Goal: Book appointment/travel/reservation

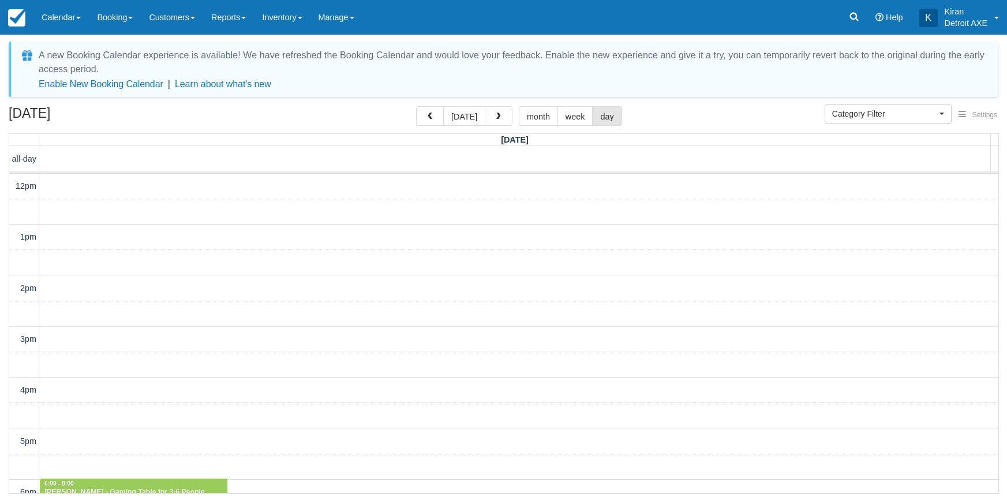
select select
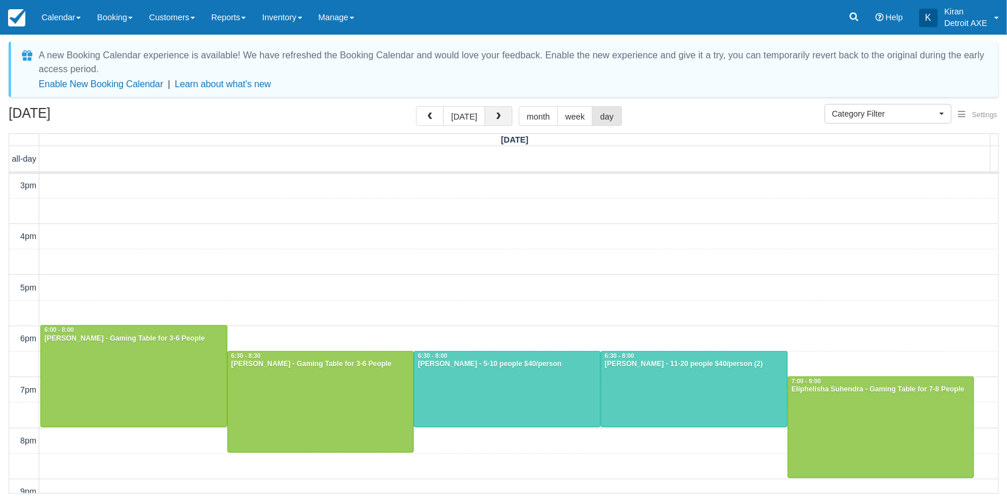
click at [499, 115] on span "button" at bounding box center [499, 117] width 8 height 8
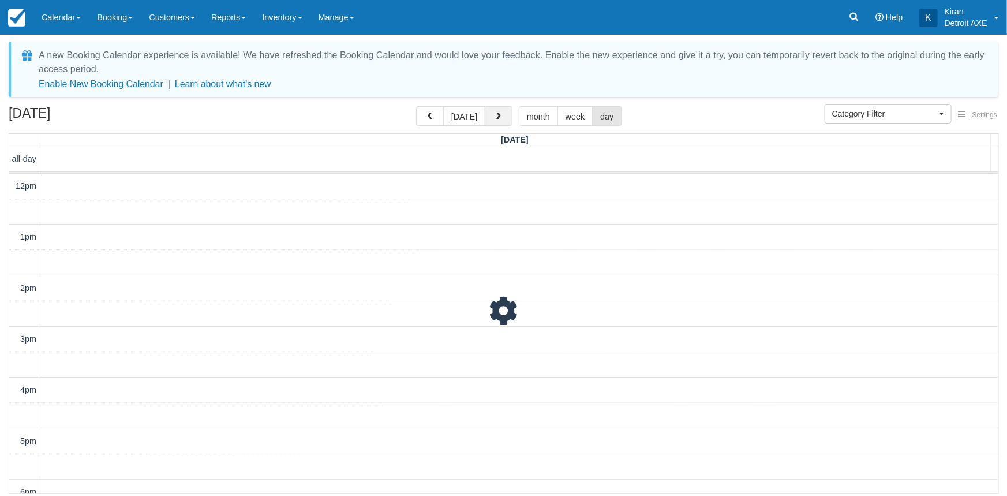
click at [499, 115] on span "button" at bounding box center [499, 117] width 8 height 8
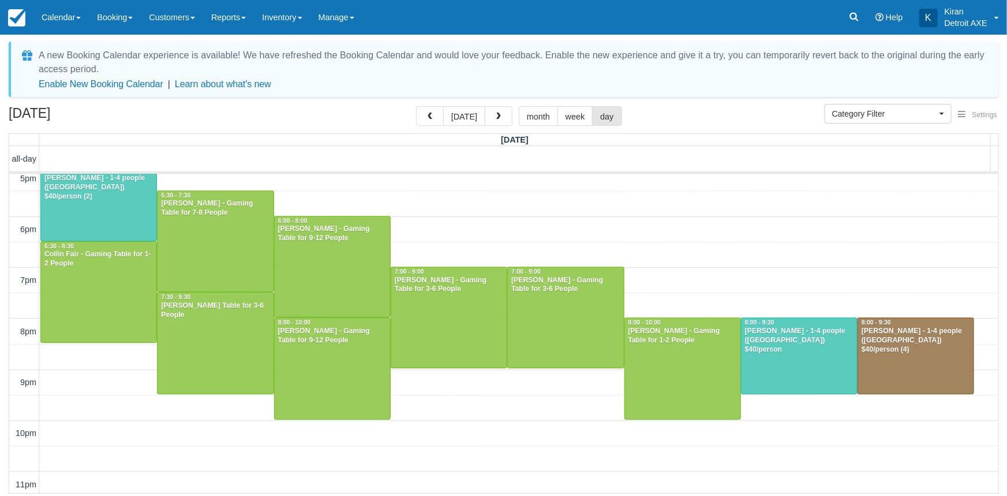
scroll to position [367, 0]
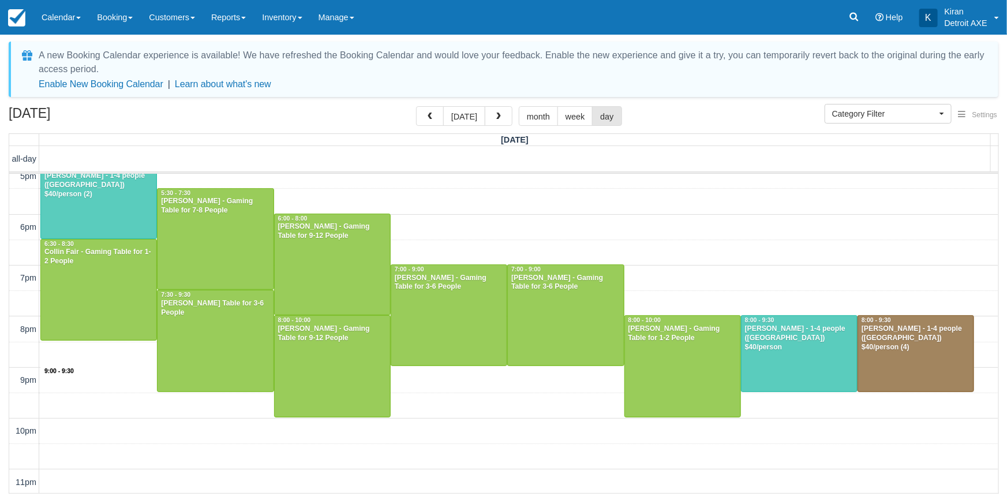
click at [455, 381] on div "10am 11am 12pm 1pm 2pm 3pm 4pm 5pm 6pm 7pm 8pm 9pm 10pm 11pm 9:00 - 9:30 10:00 …" at bounding box center [503, 151] width 989 height 688
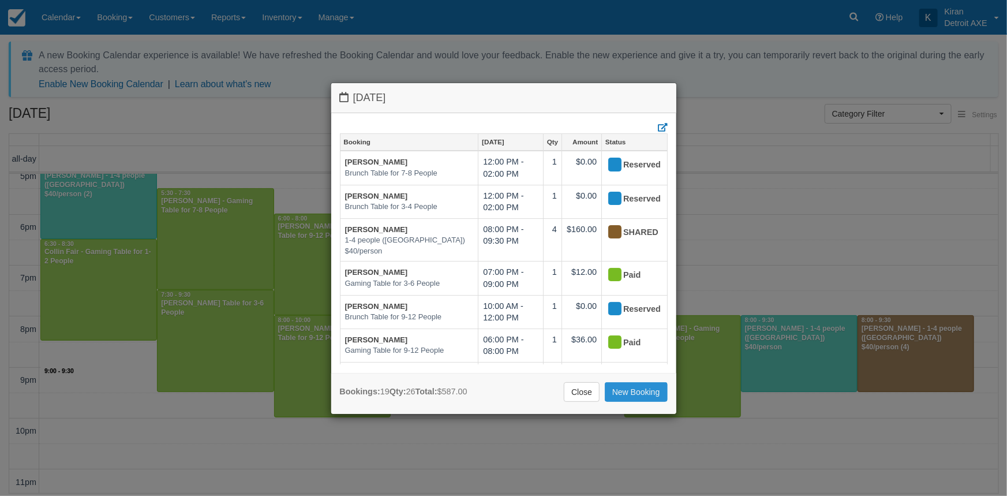
click at [621, 392] on link "New Booking" at bounding box center [636, 392] width 63 height 20
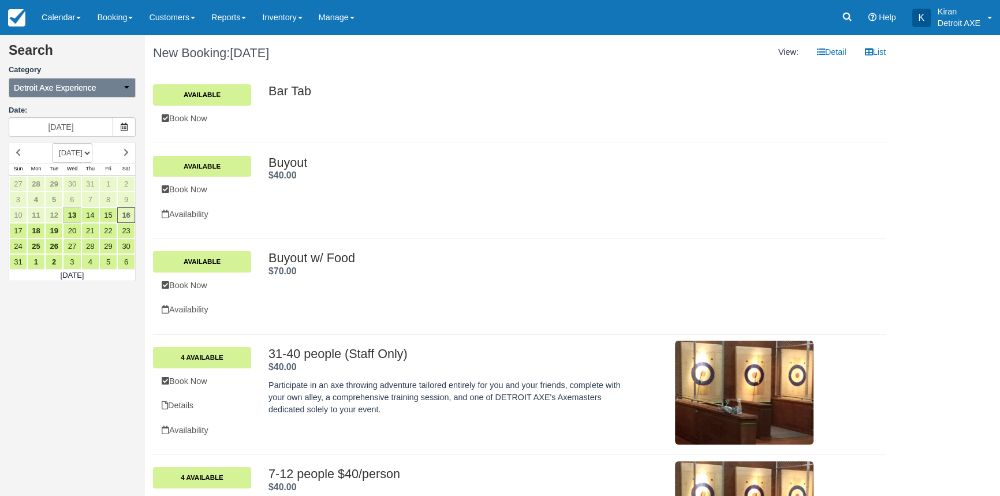
click at [106, 88] on button "Detroit Axe Experience" at bounding box center [72, 88] width 127 height 20
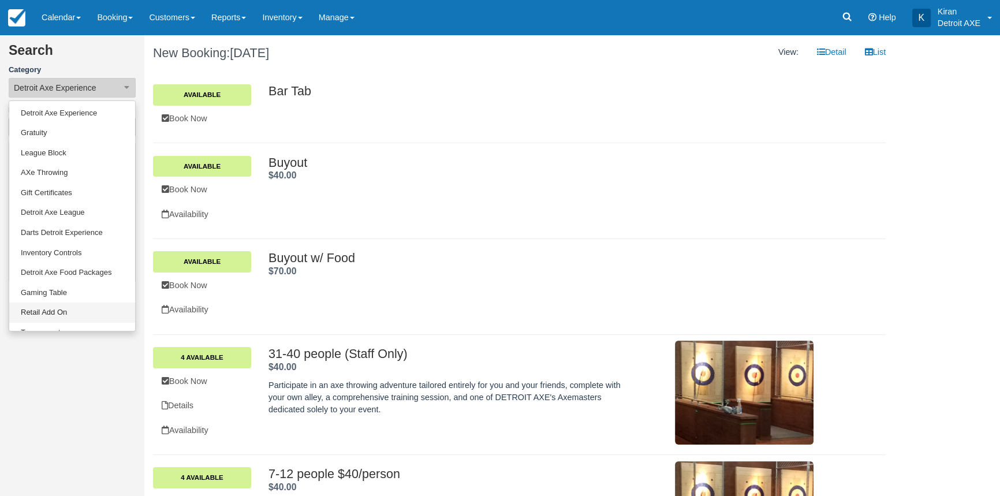
scroll to position [95, 0]
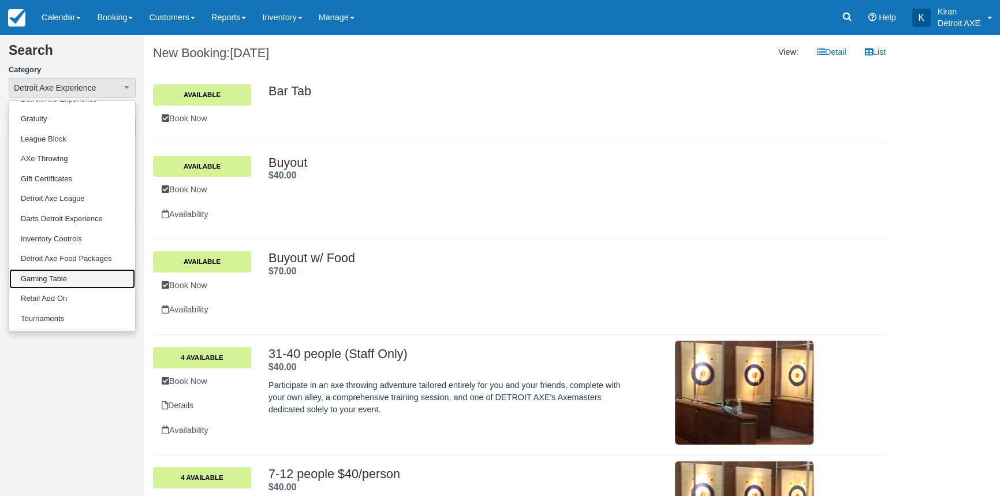
click at [55, 278] on link "Gaming Table" at bounding box center [72, 279] width 126 height 20
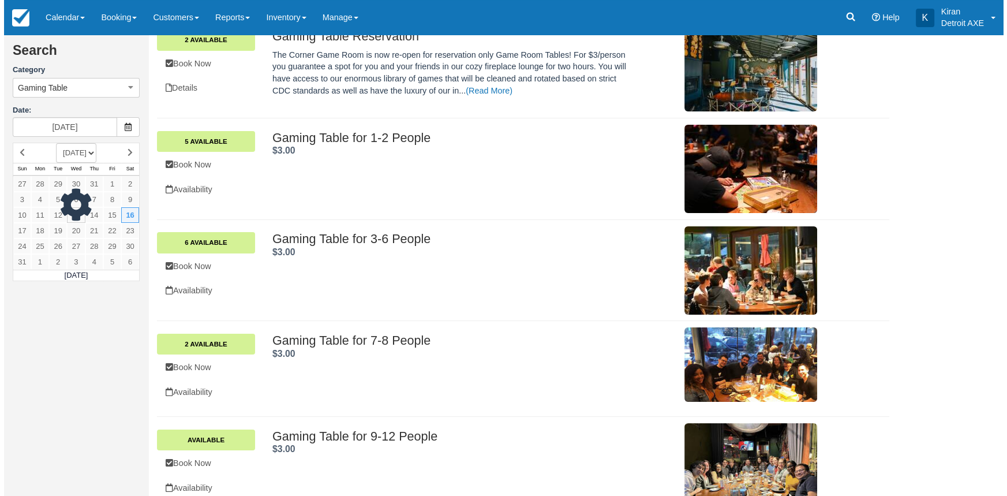
scroll to position [157, 0]
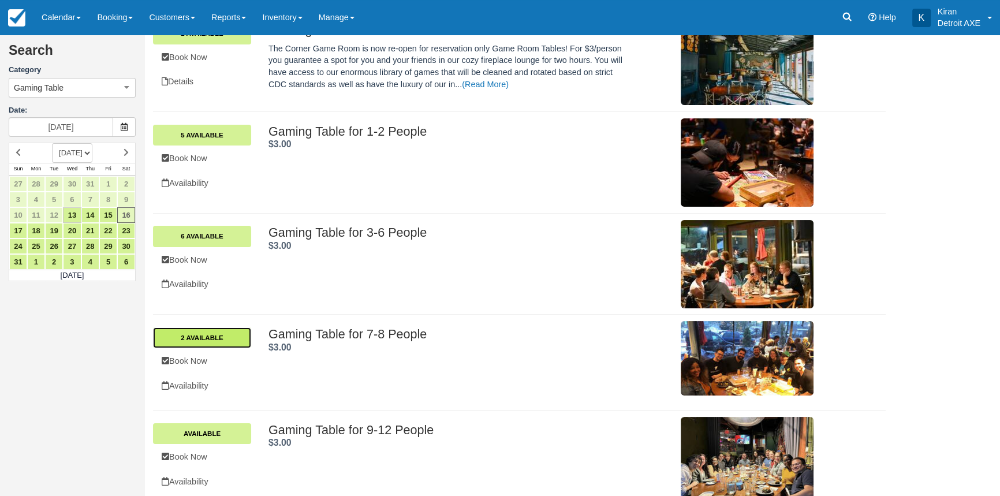
click at [196, 341] on link "2 Available" at bounding box center [202, 337] width 98 height 21
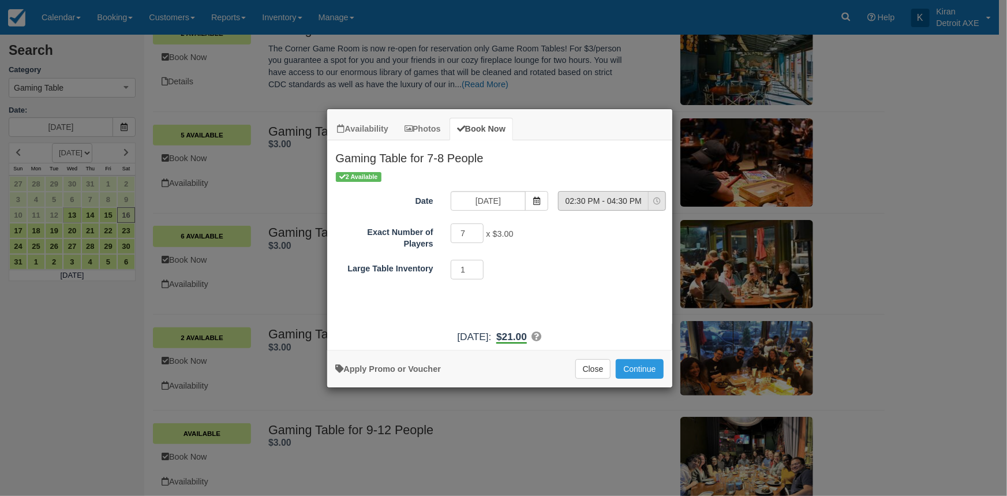
click at [613, 200] on span "02:30 PM - 04:30 PM" at bounding box center [603, 201] width 89 height 12
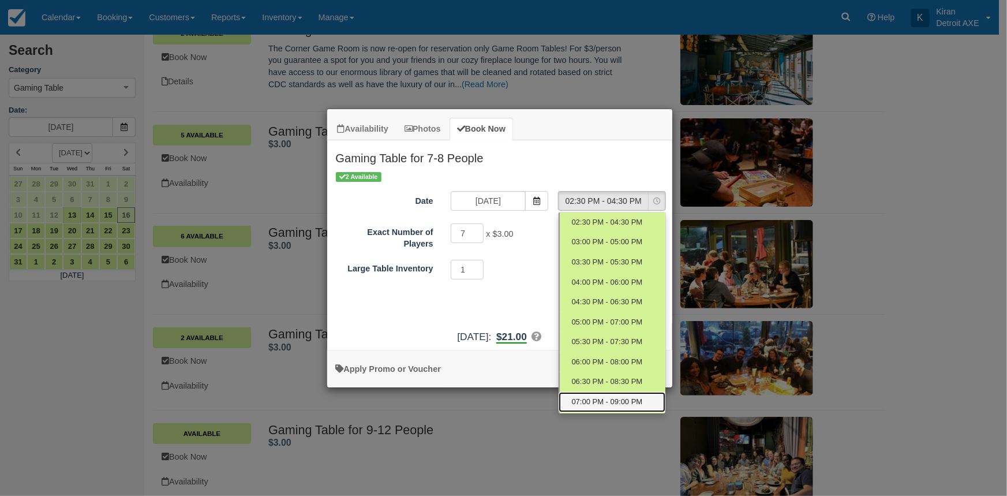
click at [608, 404] on span "07:00 PM - 09:00 PM" at bounding box center [606, 402] width 71 height 11
select select "9"
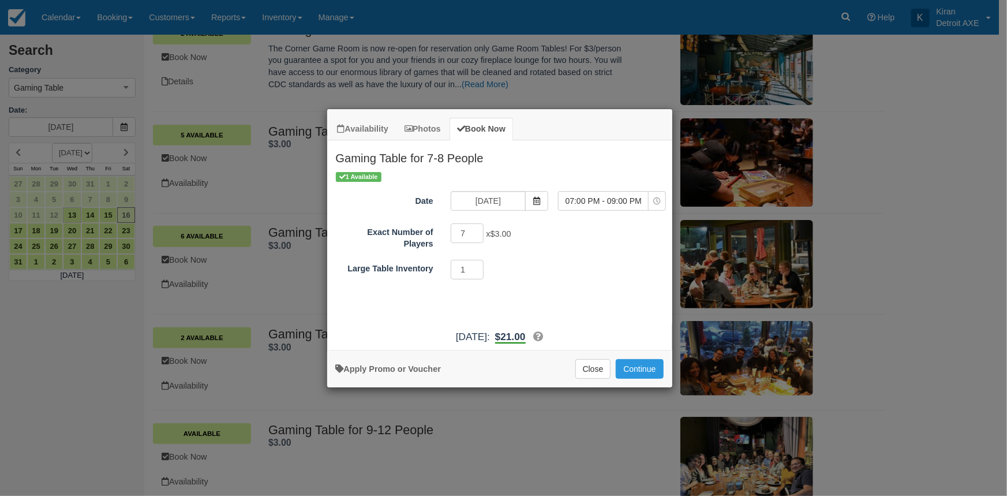
click at [570, 230] on div "7 x $3.00 Minimum of 7Maximum of 8" at bounding box center [542, 234] width 201 height 23
click at [643, 366] on button "Continue" at bounding box center [639, 369] width 47 height 20
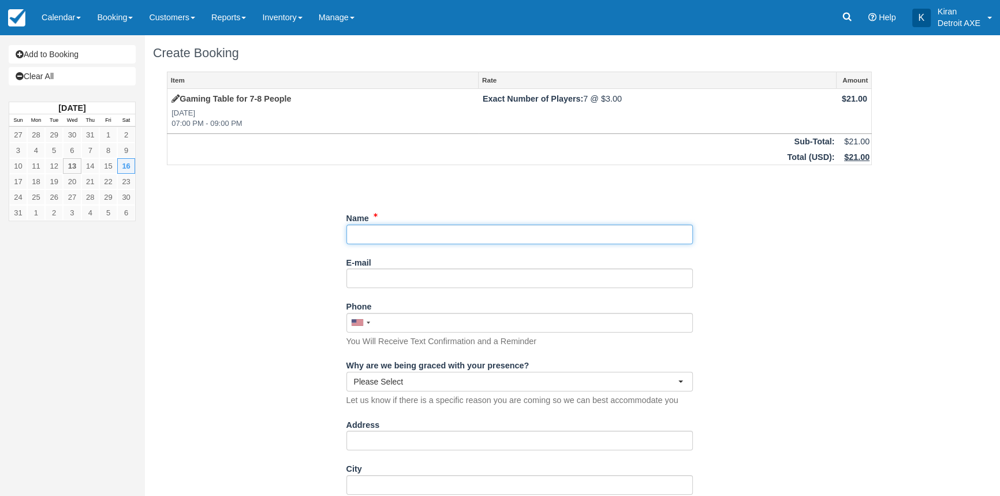
click at [390, 235] on input "Name" at bounding box center [519, 235] width 346 height 20
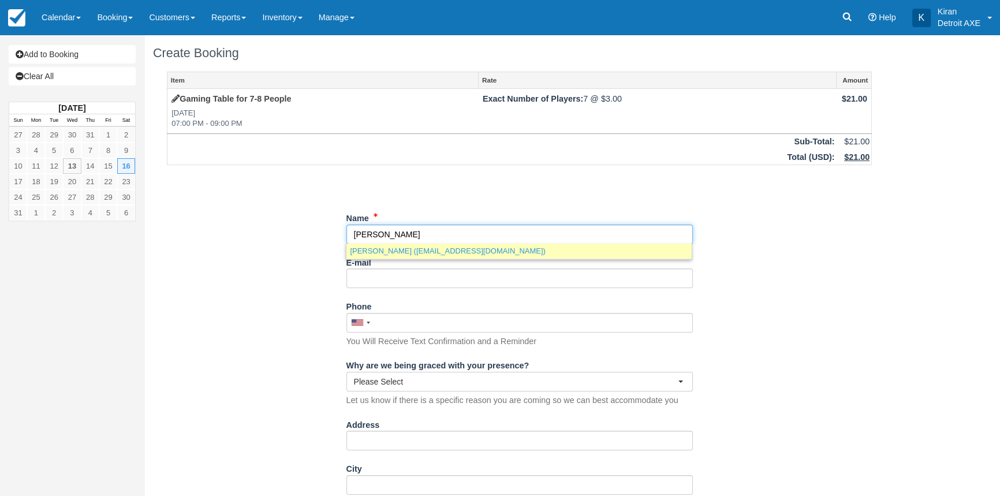
click at [488, 250] on link "Kelsey Schaller (ksschall@comcast.net)" at bounding box center [518, 251] width 345 height 14
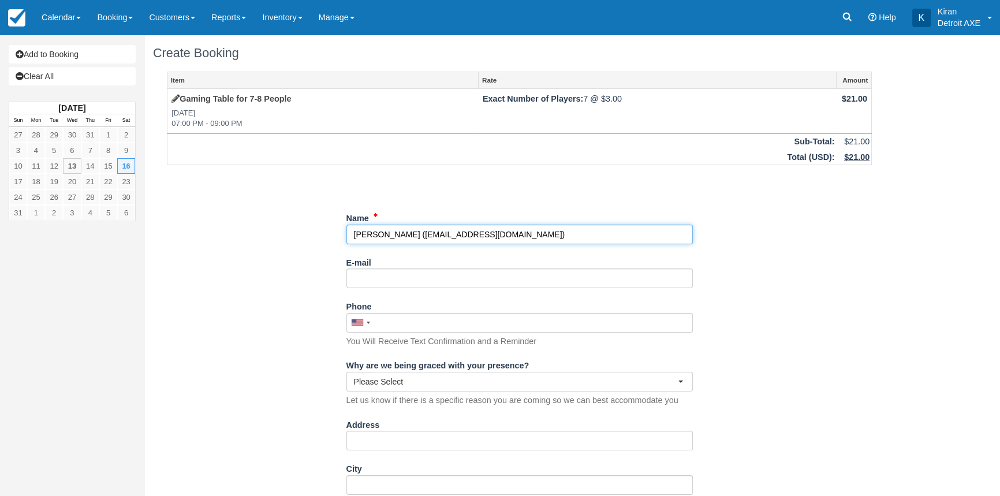
type input "Kelsey Schaller"
type input "ksschall@comcast.net"
type input "+17244948064"
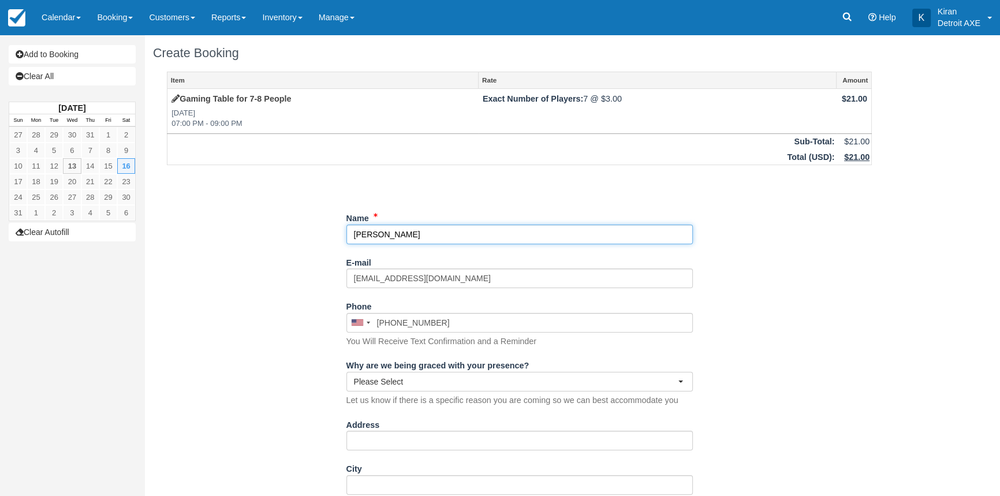
select select "MI"
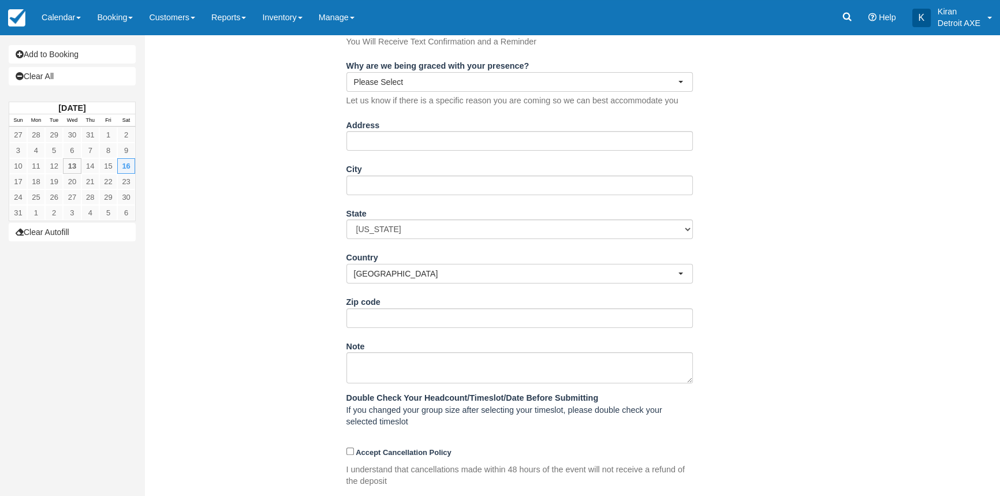
scroll to position [353, 0]
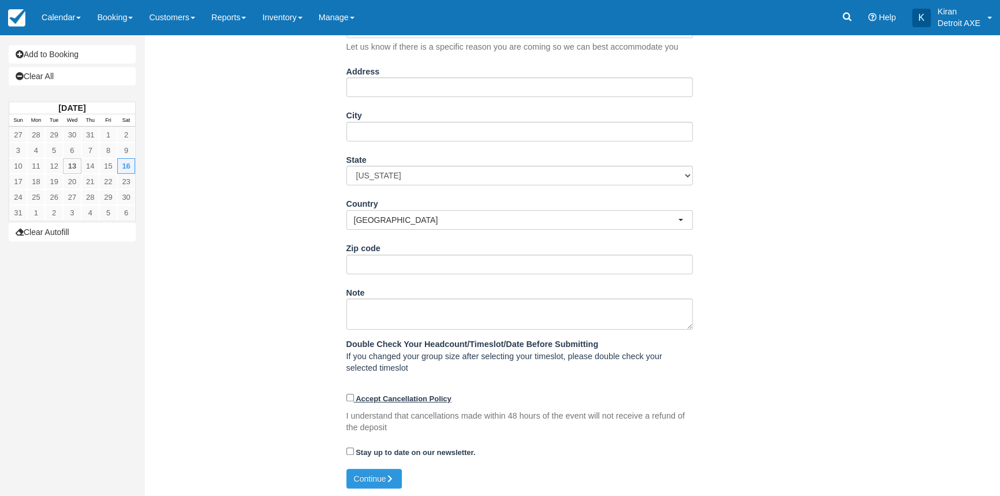
type input "Kelsey Schaller"
click at [347, 395] on input "Accept Cancellation Policy" at bounding box center [350, 398] width 8 height 8
checkbox input "true"
click at [349, 450] on input "Stay up to date on our newsletter." at bounding box center [350, 451] width 8 height 8
checkbox input "true"
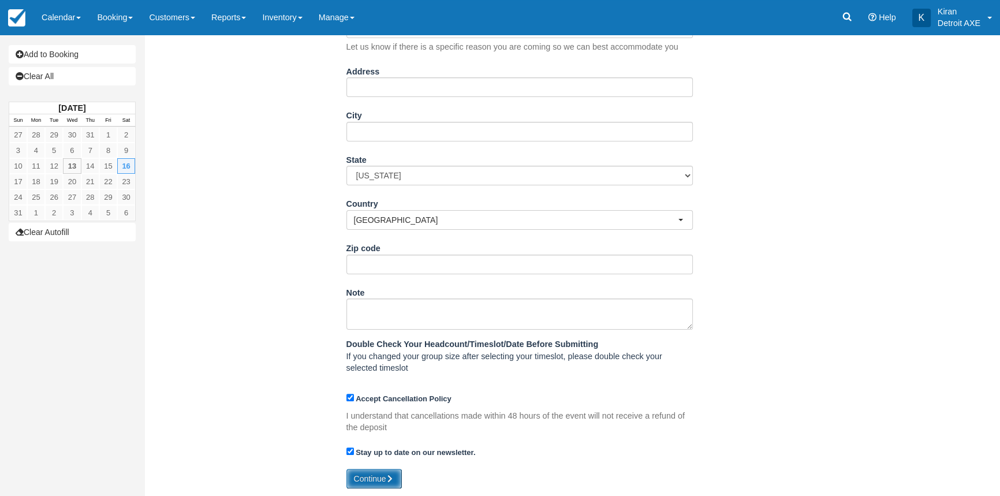
click at [371, 481] on button "Continue" at bounding box center [373, 479] width 55 height 20
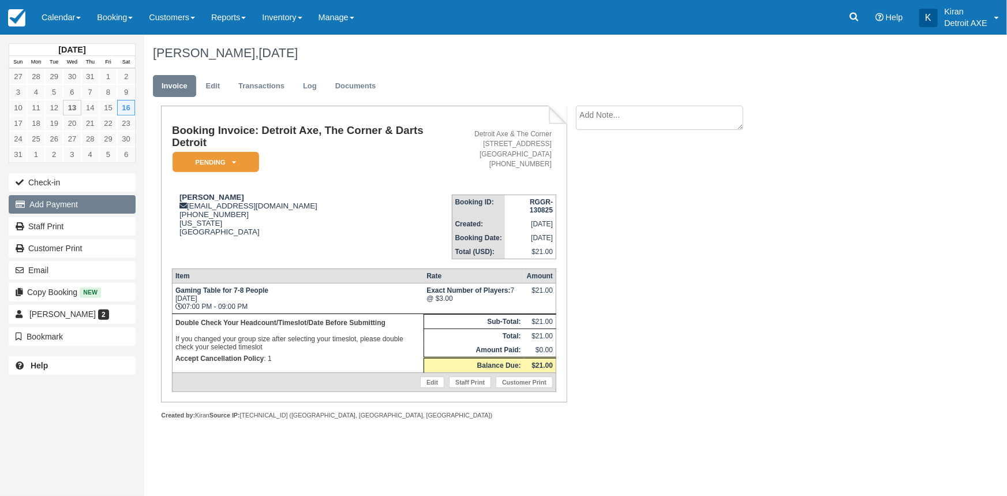
click at [59, 201] on button "Add Payment" at bounding box center [72, 204] width 127 height 18
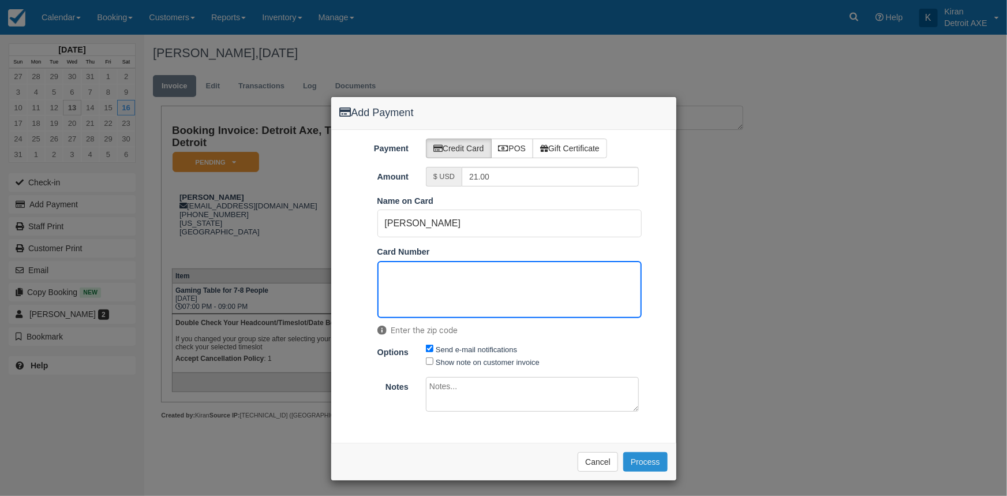
click at [647, 465] on button "Process" at bounding box center [645, 462] width 44 height 20
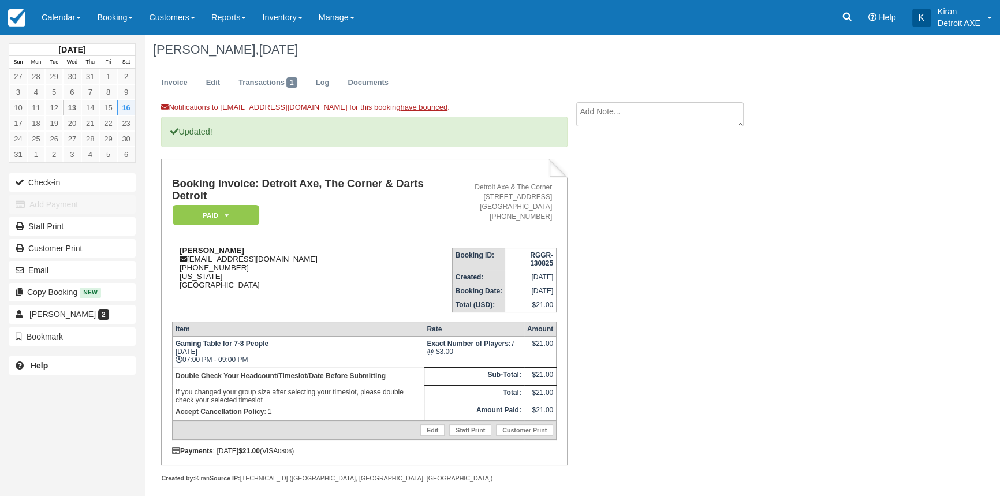
scroll to position [5, 0]
click at [120, 17] on link "Booking" at bounding box center [115, 17] width 52 height 35
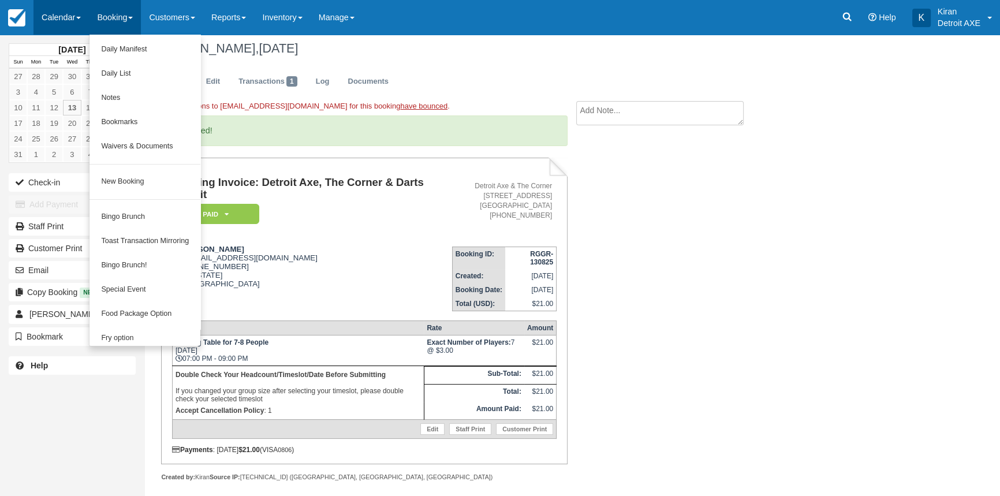
click at [63, 21] on link "Calendar" at bounding box center [60, 17] width 55 height 35
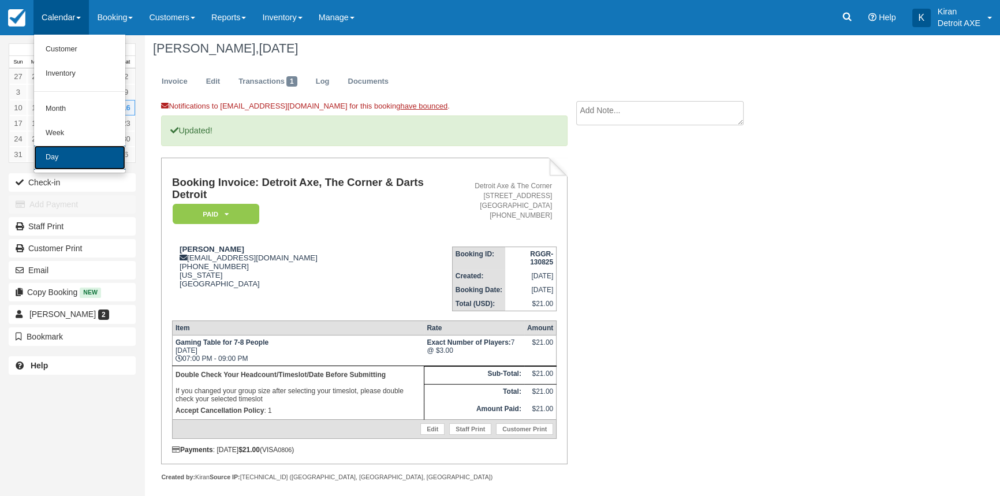
click at [81, 162] on link "Day" at bounding box center [79, 157] width 91 height 24
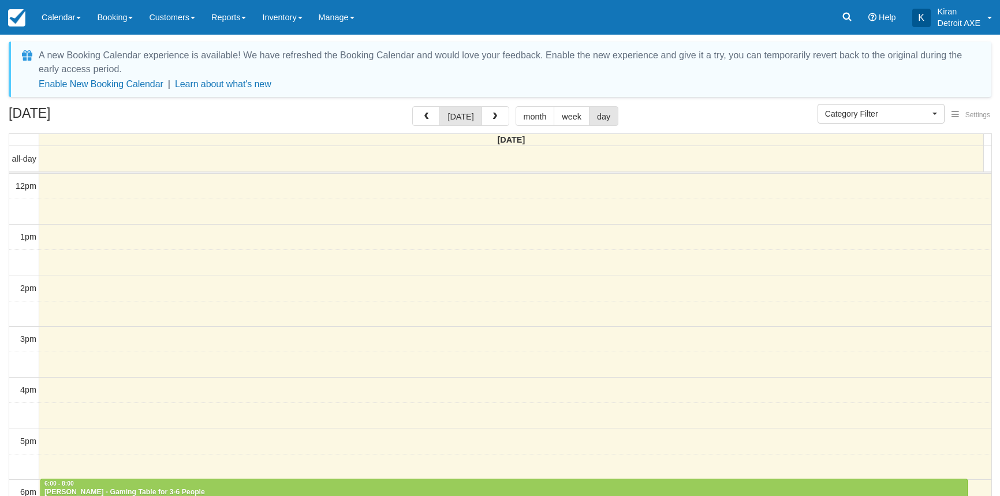
select select
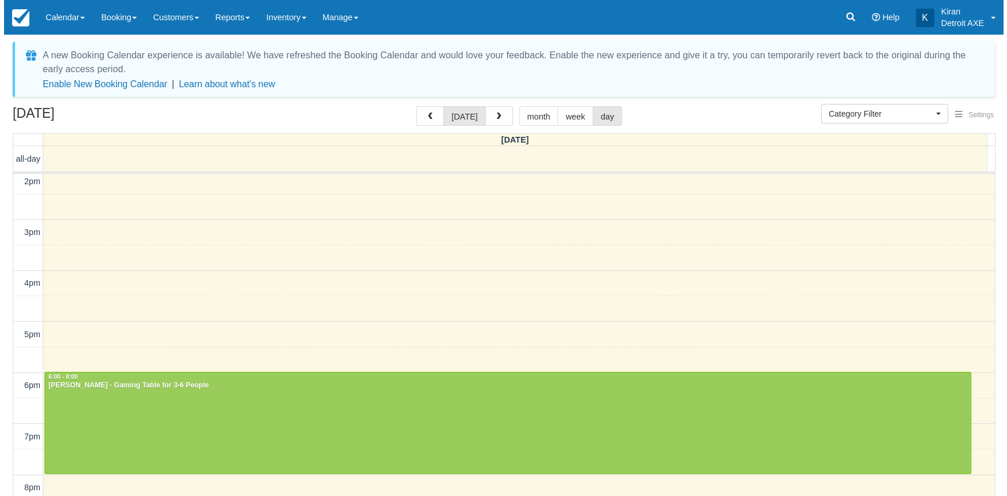
scroll to position [203, 0]
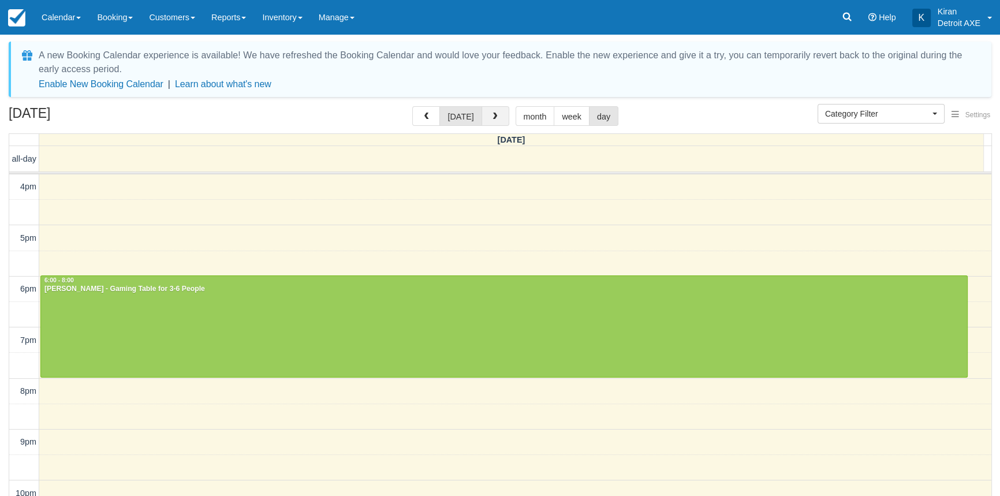
click at [491, 117] on span "button" at bounding box center [495, 117] width 8 height 8
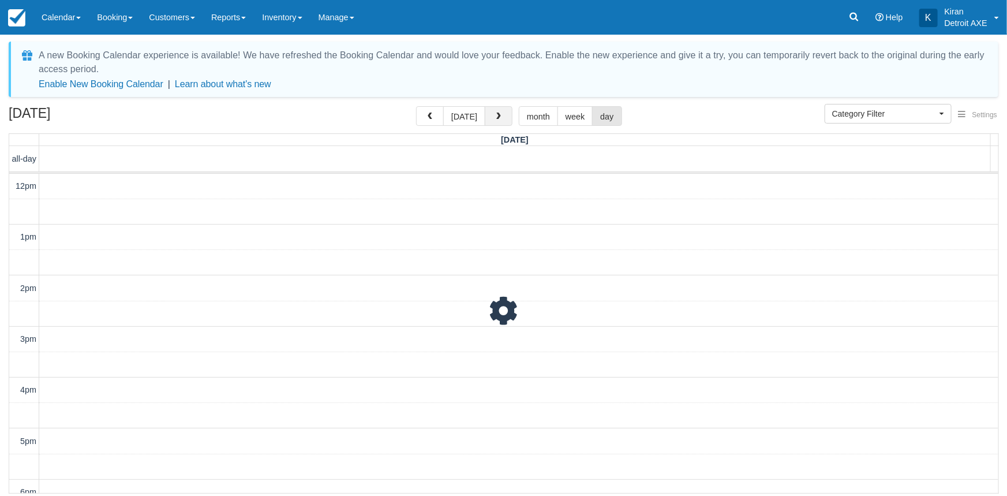
click at [489, 117] on button "button" at bounding box center [499, 116] width 28 height 20
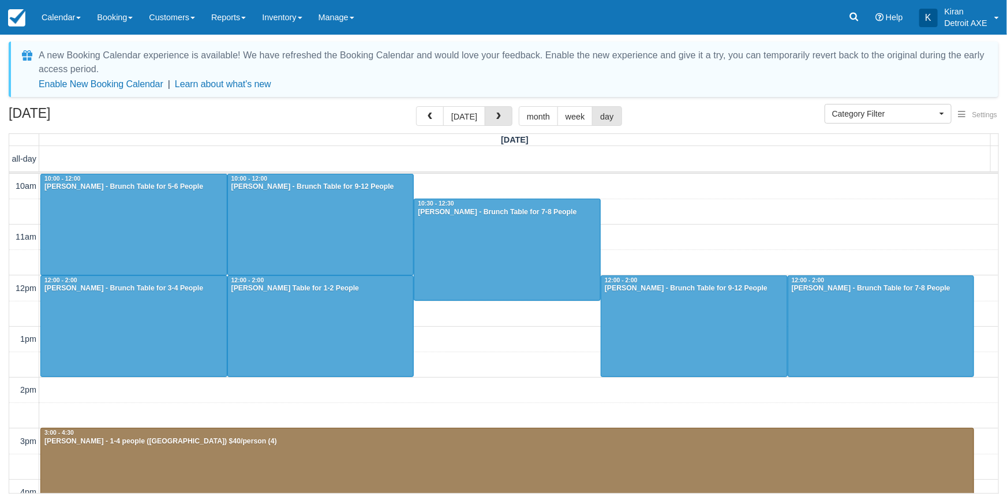
click at [489, 117] on button "button" at bounding box center [499, 116] width 28 height 20
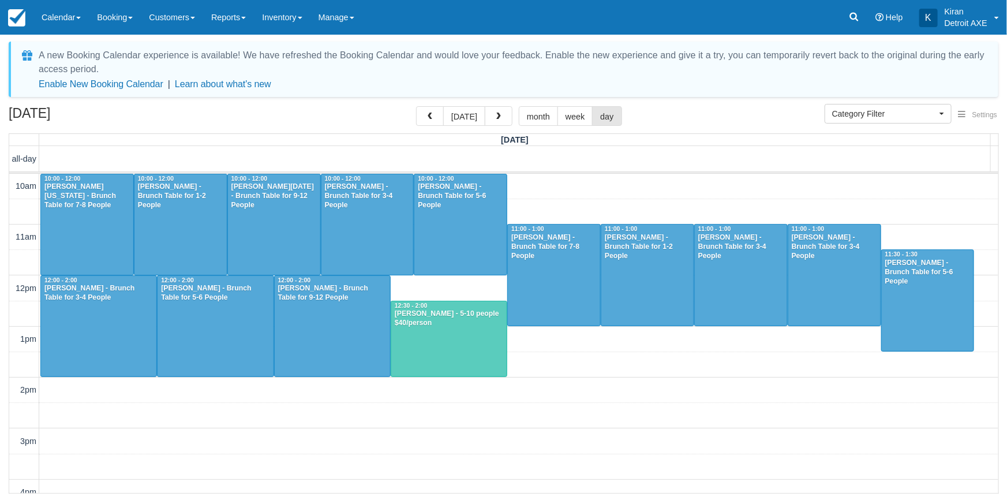
click at [489, 117] on button "button" at bounding box center [499, 116] width 28 height 20
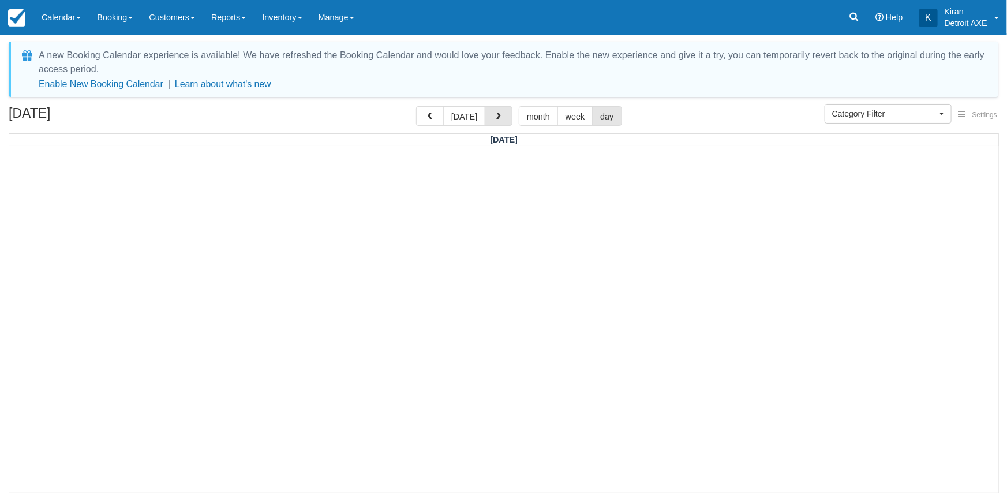
click at [489, 117] on button "button" at bounding box center [499, 116] width 28 height 20
